Goal: Transaction & Acquisition: Purchase product/service

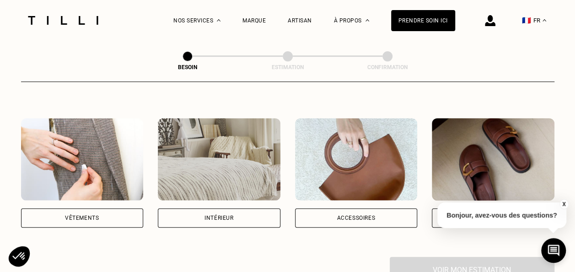
scroll to position [166, 0]
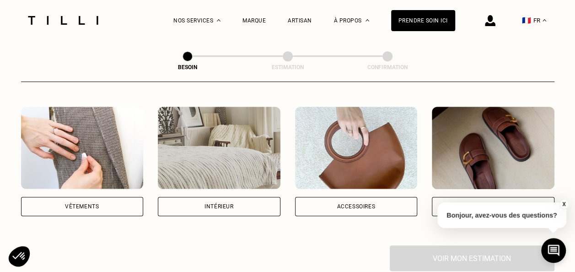
click at [114, 198] on div "Vêtements" at bounding box center [82, 206] width 123 height 19
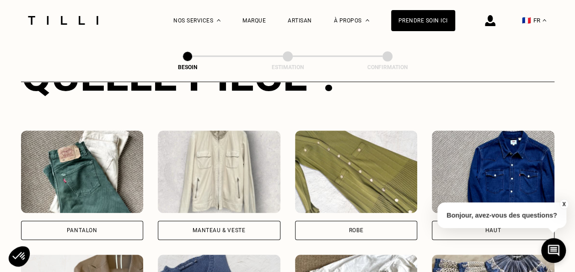
scroll to position [389, 0]
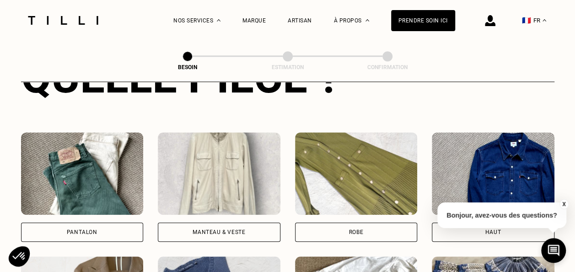
click at [438, 228] on div "X Bonjour, avez-vous des questions?" at bounding box center [501, 213] width 129 height 43
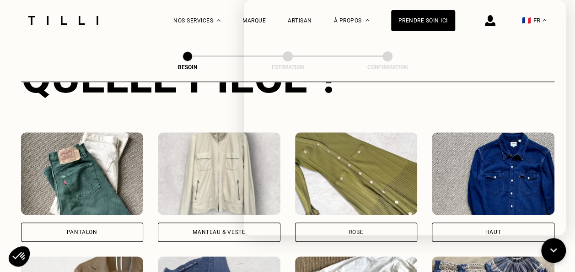
drag, startPoint x: 223, startPoint y: 70, endPoint x: 222, endPoint y: 78, distance: 7.4
click at [223, 70] on div "Besoin" at bounding box center [187, 67] width 91 height 6
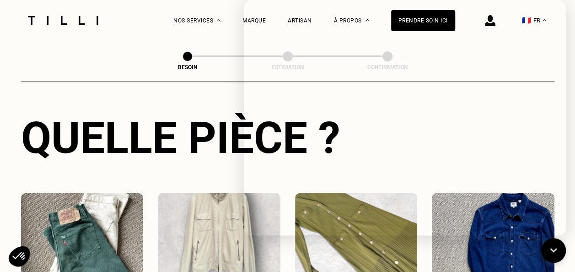
scroll to position [335, 0]
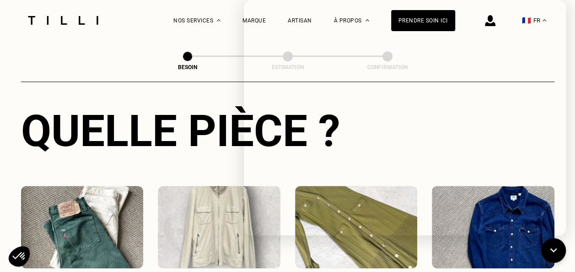
click at [465, 253] on img at bounding box center [493, 227] width 123 height 82
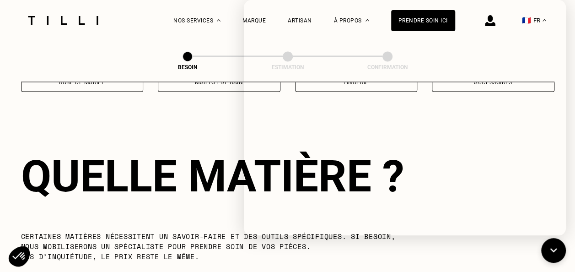
scroll to position [796, 0]
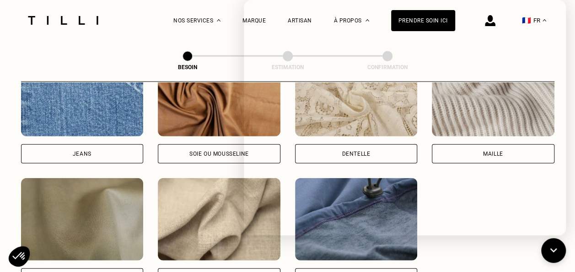
scroll to position [1100, 0]
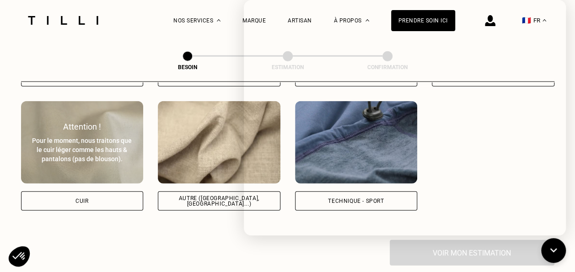
click at [118, 196] on div "Cuir" at bounding box center [82, 200] width 123 height 19
select select "FR"
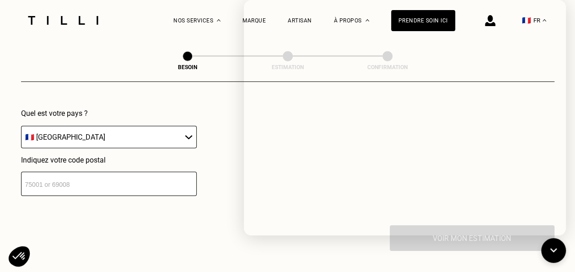
scroll to position [1312, 0]
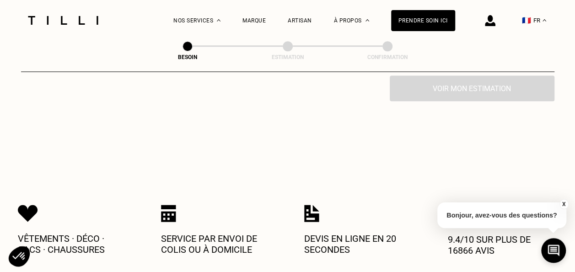
scroll to position [331, 0]
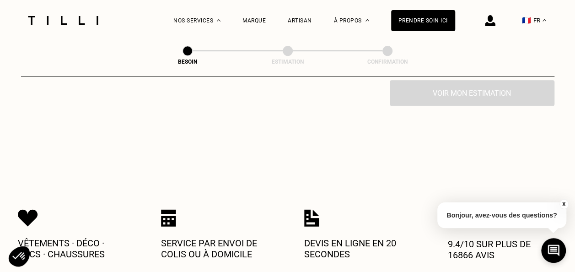
click at [562, 203] on button "X" at bounding box center [563, 204] width 9 height 10
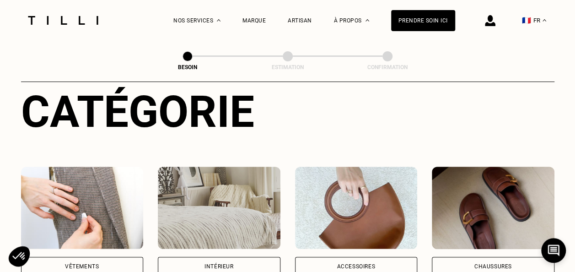
scroll to position [183, 0]
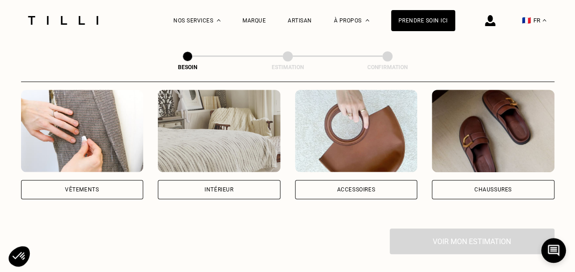
click at [99, 180] on div "Vêtements" at bounding box center [82, 189] width 123 height 19
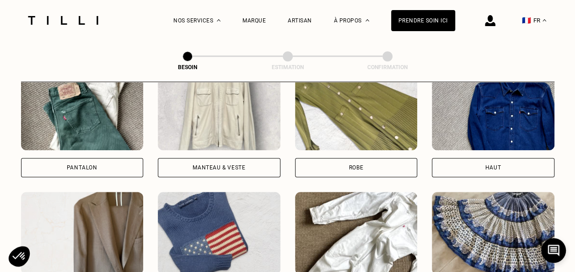
scroll to position [448, 0]
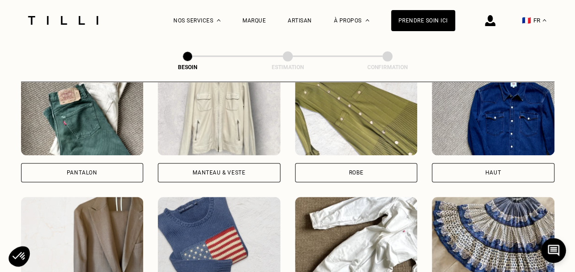
click at [260, 167] on div "Manteau & Veste" at bounding box center [219, 172] width 123 height 19
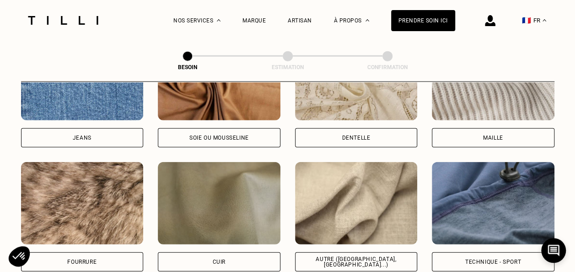
scroll to position [1050, 0]
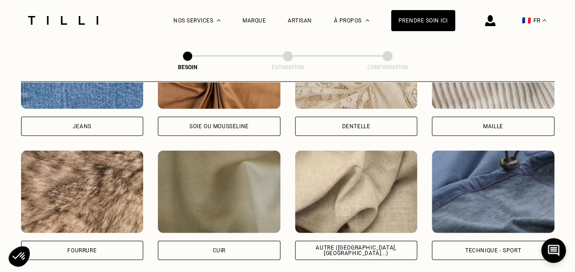
click at [374, 229] on div "Autre ([GEOGRAPHIC_DATA], [GEOGRAPHIC_DATA]...)" at bounding box center [356, 205] width 123 height 109
select select "FR"
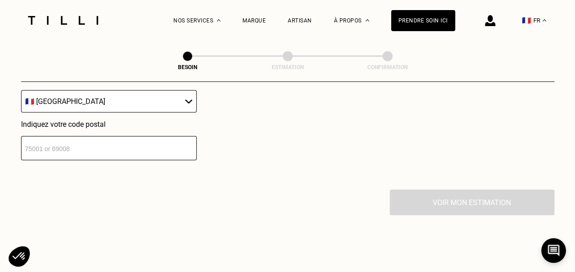
scroll to position [1333, 0]
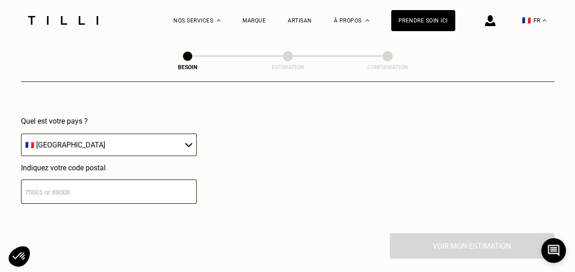
click at [161, 166] on div "Indiquez votre code postal" at bounding box center [109, 183] width 176 height 40
click at [146, 179] on input "number" at bounding box center [109, 191] width 176 height 24
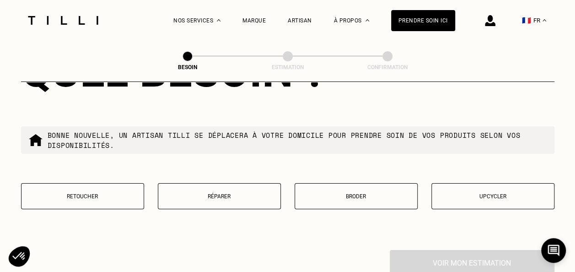
scroll to position [1572, 0]
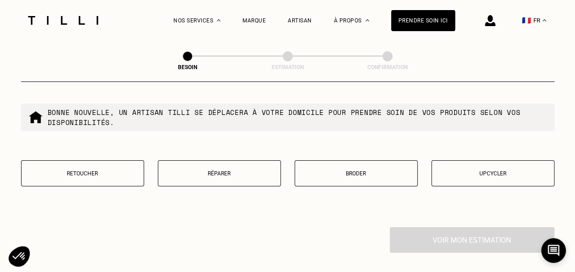
type input "75018"
click at [382, 172] on button "Broder" at bounding box center [356, 173] width 123 height 26
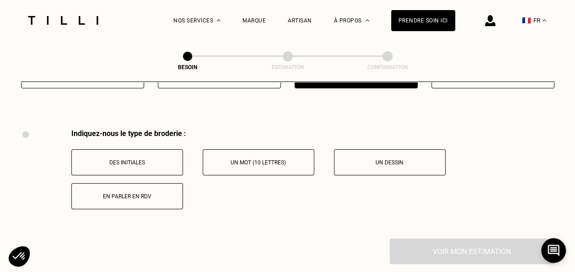
scroll to position [1691, 0]
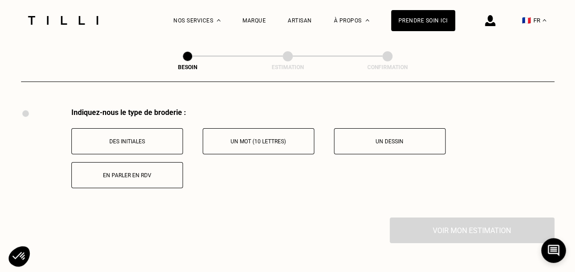
click at [267, 139] on button "Un mot (10 lettres)" at bounding box center [259, 141] width 112 height 26
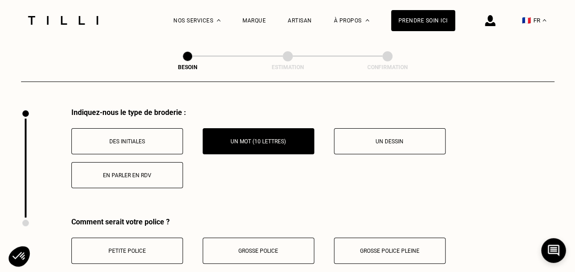
click at [156, 249] on button "Petite police" at bounding box center [127, 250] width 112 height 26
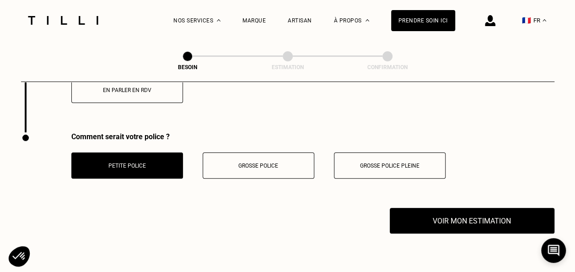
scroll to position [1834, 0]
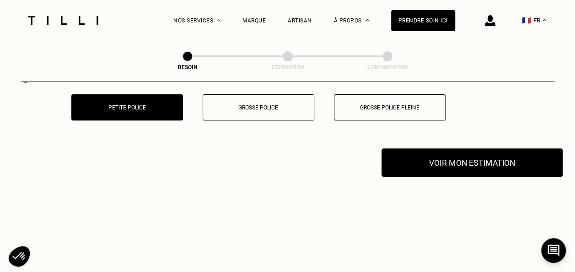
click at [525, 148] on button "Voir mon estimation" at bounding box center [472, 162] width 181 height 28
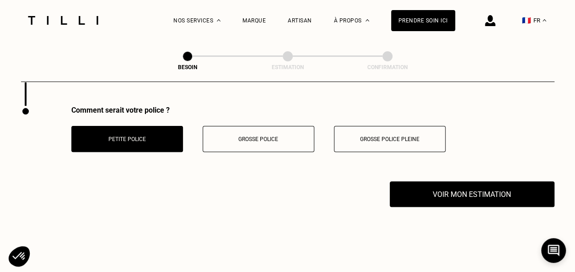
scroll to position [1827, 0]
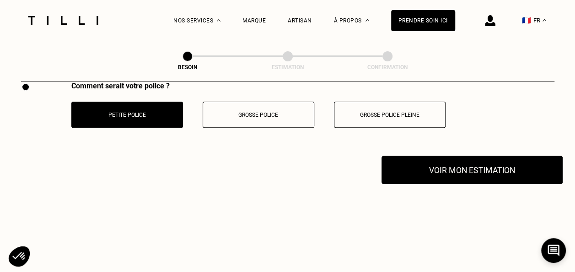
click at [504, 158] on button "Voir mon estimation" at bounding box center [472, 170] width 181 height 28
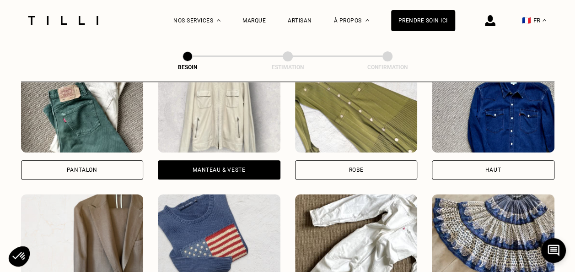
scroll to position [448, 0]
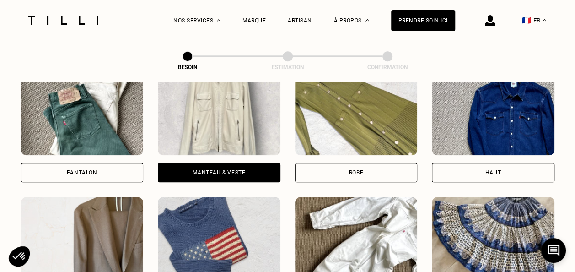
click at [246, 125] on img at bounding box center [219, 114] width 123 height 82
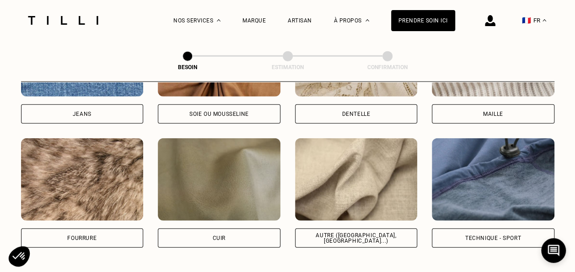
scroll to position [1067, 0]
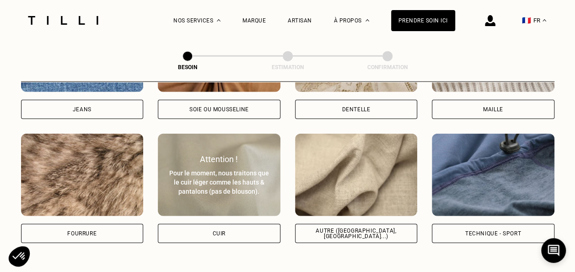
click at [246, 202] on img at bounding box center [219, 175] width 123 height 82
select select "FR"
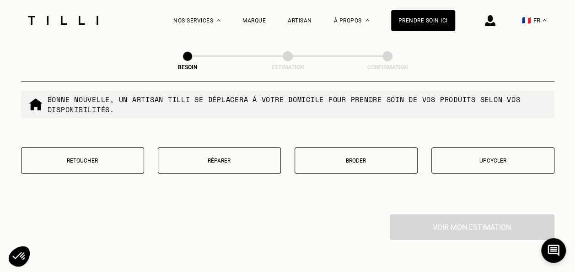
scroll to position [1590, 0]
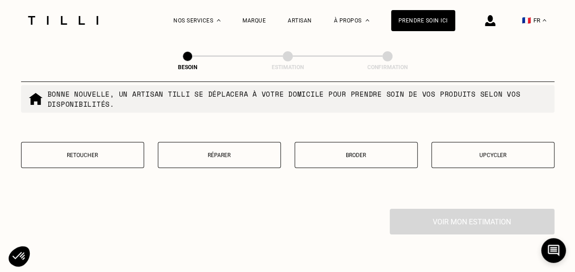
click at [359, 152] on p "Broder" at bounding box center [356, 155] width 113 height 6
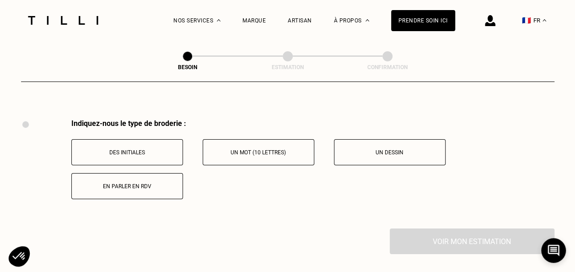
scroll to position [1691, 0]
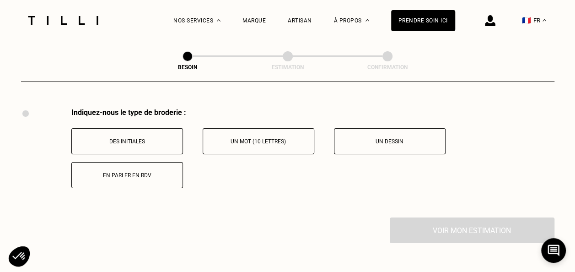
click at [257, 138] on p "Un mot (10 lettres)" at bounding box center [259, 141] width 102 height 6
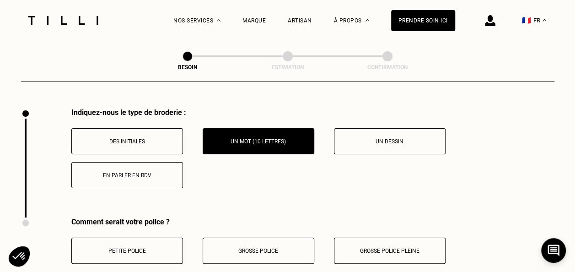
click at [398, 139] on p "Un dessin" at bounding box center [390, 141] width 102 height 6
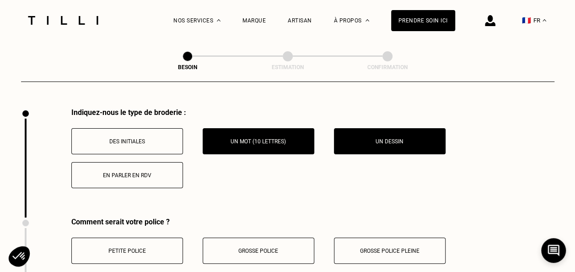
click at [149, 237] on button "Petite police" at bounding box center [127, 250] width 112 height 26
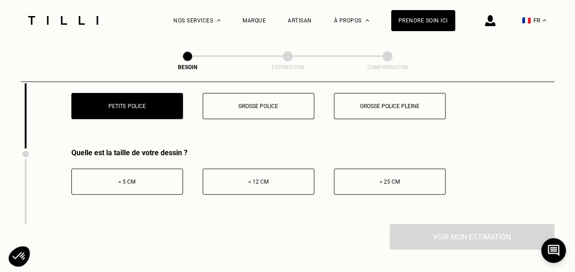
scroll to position [1832, 0]
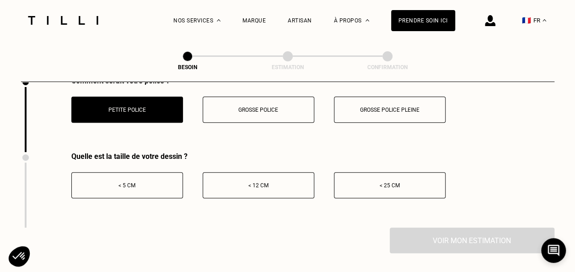
click at [199, 187] on div "< 5 cm < 12 cm < 25 cm" at bounding box center [258, 185] width 374 height 26
click at [153, 182] on p "< 5 cm" at bounding box center [127, 185] width 102 height 6
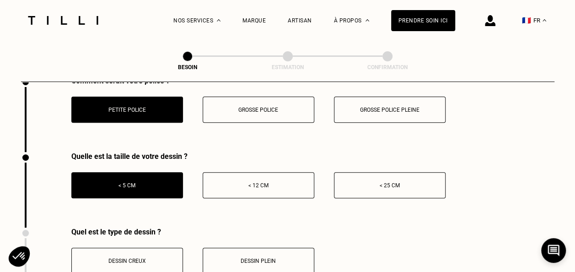
click at [143, 250] on button "Dessin creux" at bounding box center [127, 260] width 112 height 26
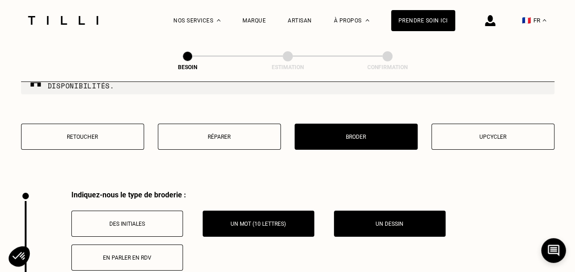
scroll to position [1612, 0]
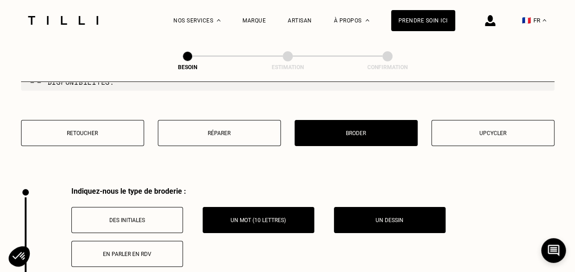
click at [360, 217] on p "Un dessin" at bounding box center [390, 220] width 102 height 6
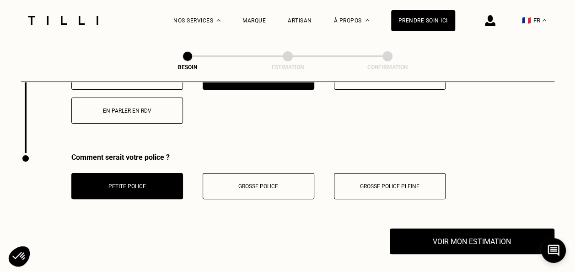
scroll to position [1810, 0]
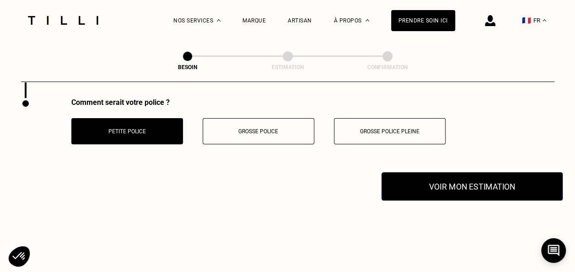
click at [484, 192] on button "Voir mon estimation" at bounding box center [472, 186] width 181 height 28
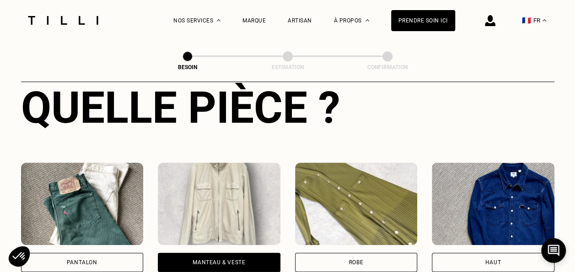
scroll to position [383, 0]
